Goal: Navigation & Orientation: Find specific page/section

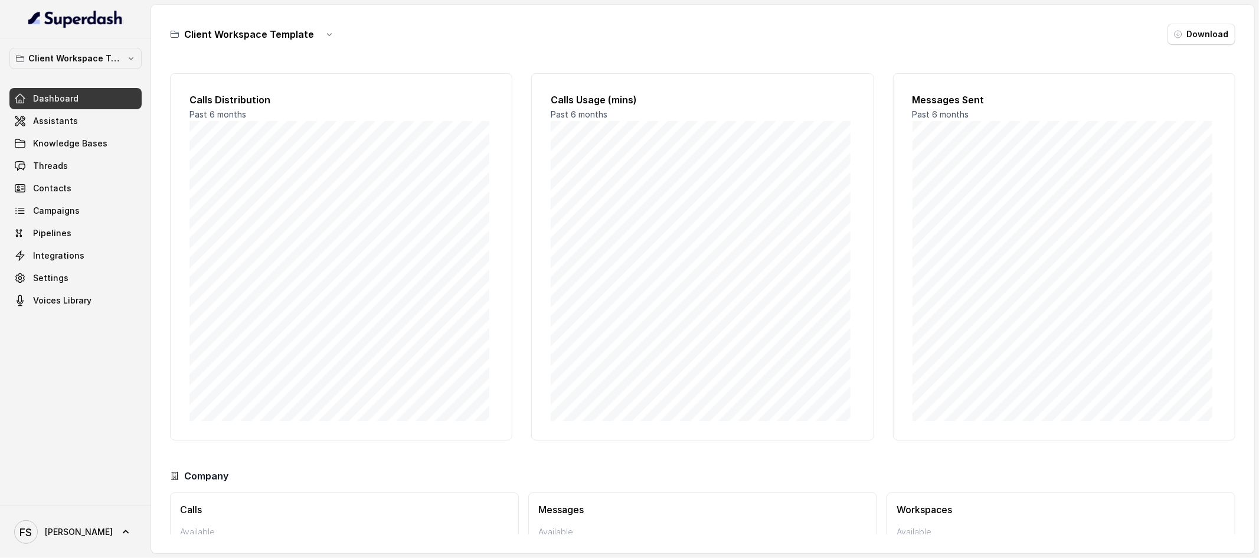
click at [80, 71] on div "Client Workspace Template Dashboard Assistants Knowledge Bases Threads Contacts…" at bounding box center [75, 179] width 132 height 263
click at [92, 51] on p "Client Workspace Template" at bounding box center [75, 58] width 94 height 14
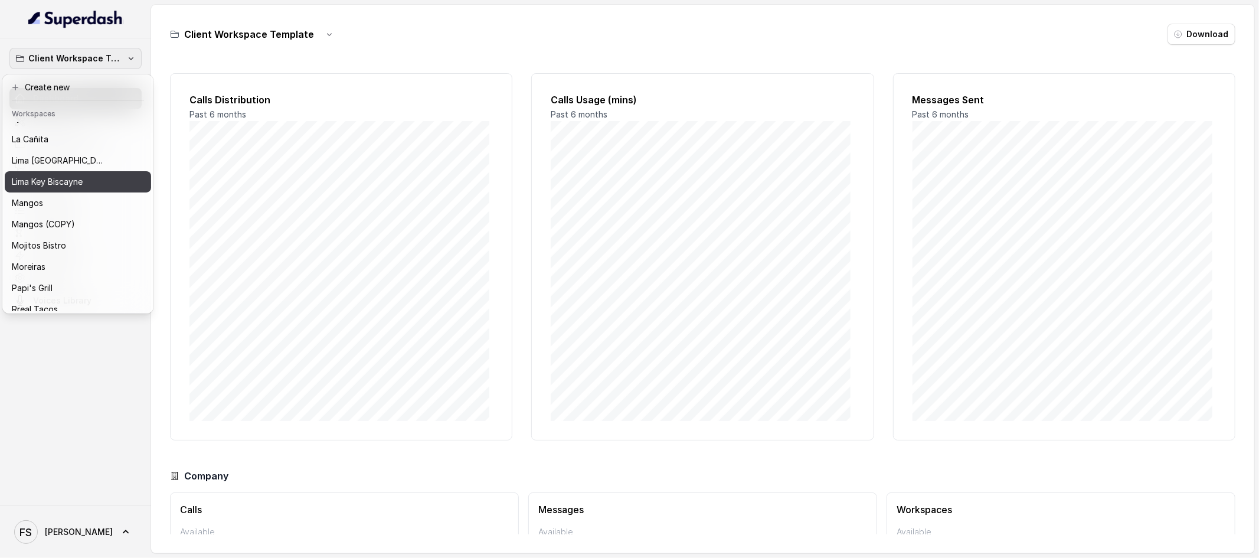
scroll to position [158, 0]
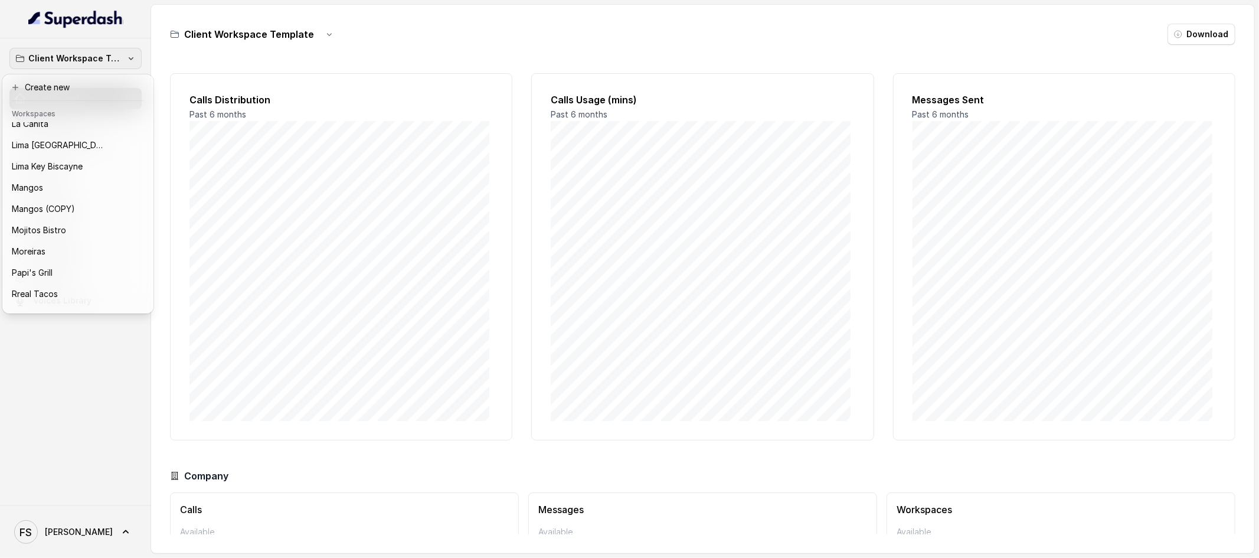
click at [95, 363] on div "Client Workspace Template Dashboard Assistants Knowledge Bases Threads Contacts…" at bounding box center [75, 271] width 151 height 467
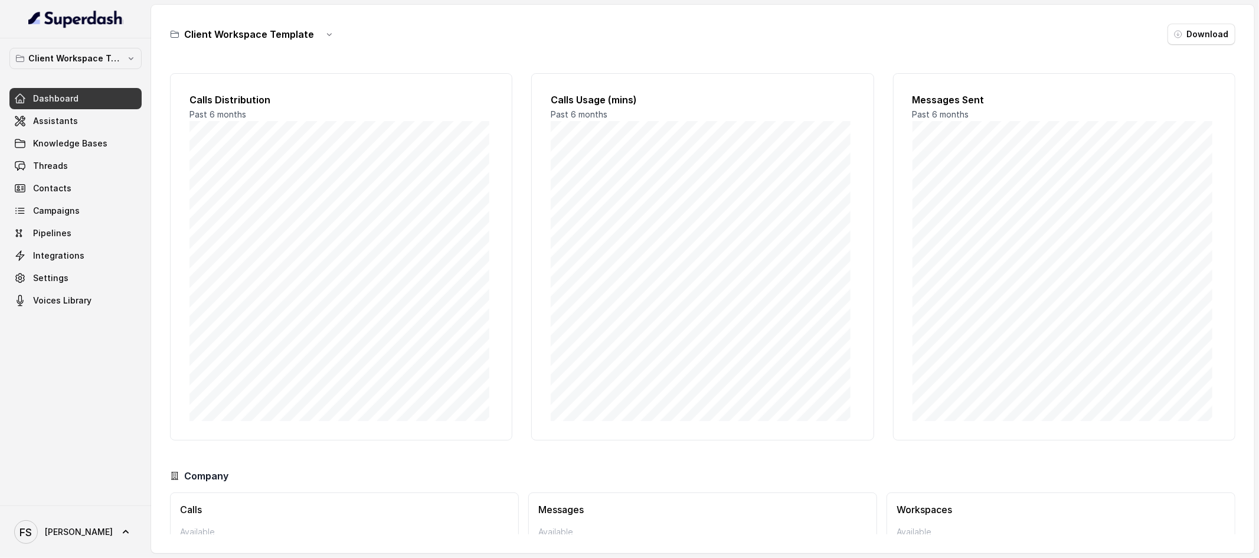
click at [488, 37] on div "Client Workspace Template Download" at bounding box center [703, 34] width 1066 height 21
click at [325, 31] on icon "button" at bounding box center [329, 34] width 9 height 9
click at [485, 31] on div "Client Workspace Template Download" at bounding box center [703, 34] width 1066 height 21
click at [74, 84] on div "Client Workspace Template Dashboard Assistants Knowledge Bases Threads Contacts…" at bounding box center [75, 179] width 132 height 263
click at [71, 129] on link "Assistants" at bounding box center [75, 120] width 132 height 21
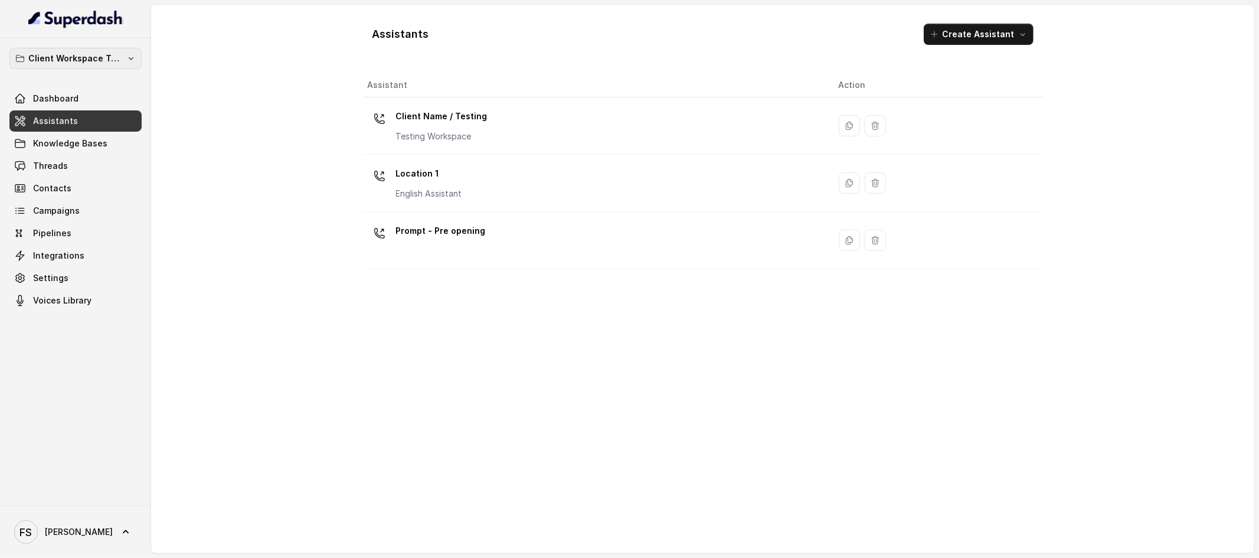
click at [132, 52] on button "Client Workspace Template" at bounding box center [75, 58] width 132 height 21
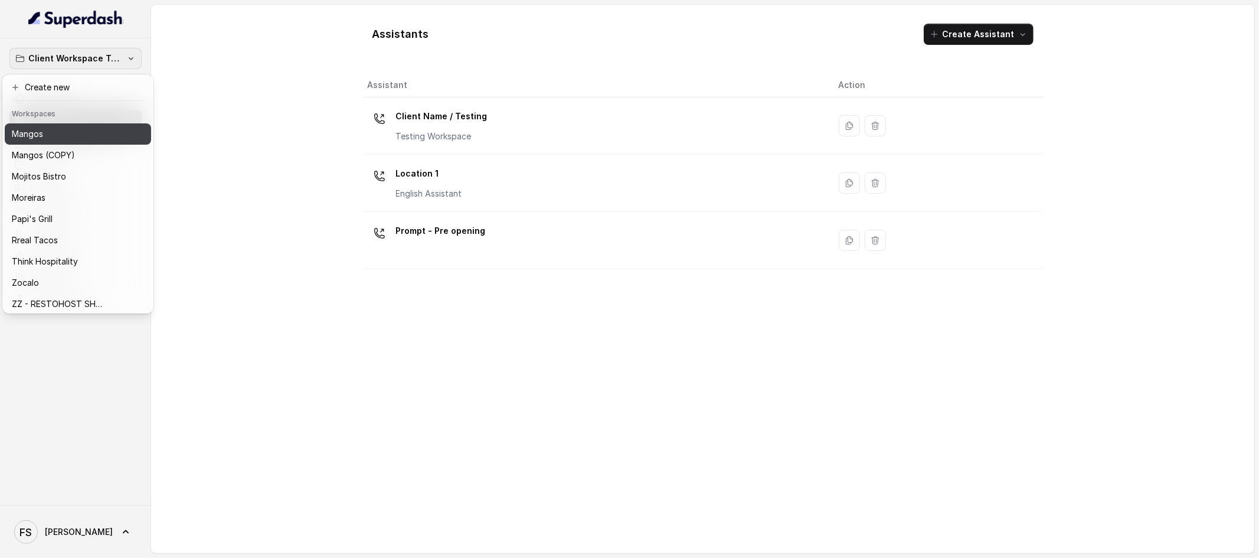
scroll to position [224, 0]
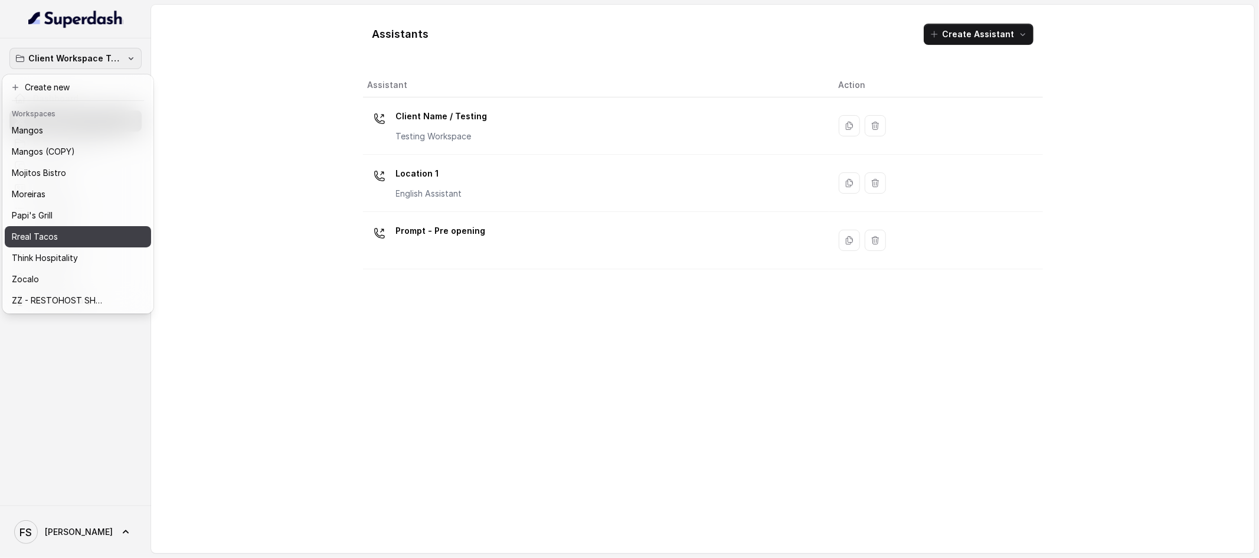
click at [120, 230] on div "Rreal Tacos" at bounding box center [68, 237] width 113 height 14
